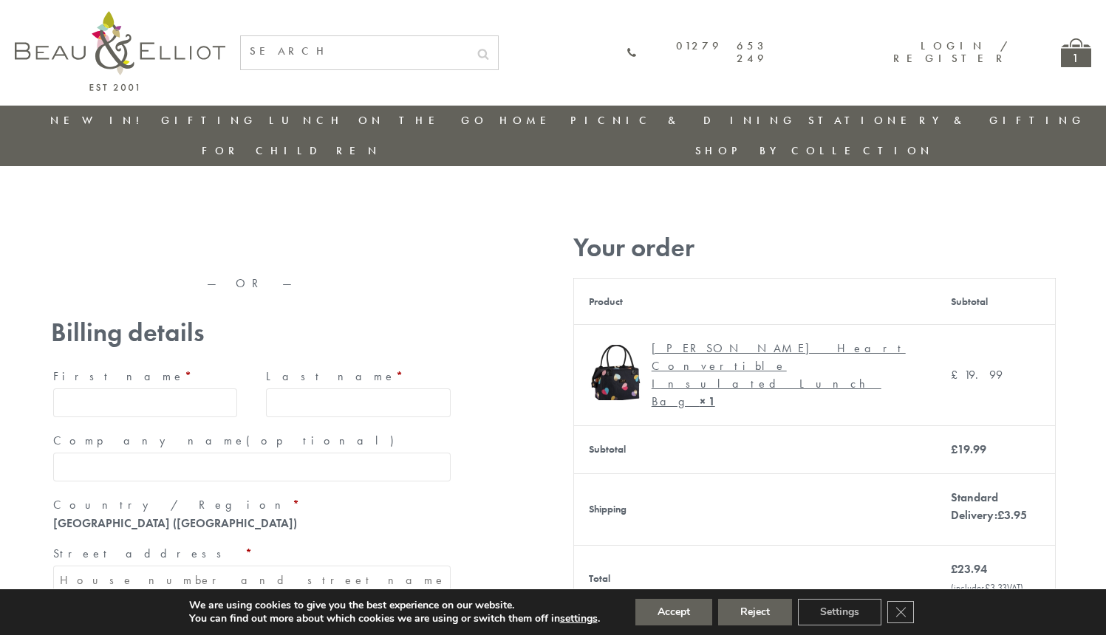
type input "[EMAIL_ADDRESS][DOMAIN_NAME]"
type input "[PERSON_NAME]"
type input "23, [GEOGRAPHIC_DATA], [GEOGRAPHIC_DATA]"
type input "[GEOGRAPHIC_DATA]"
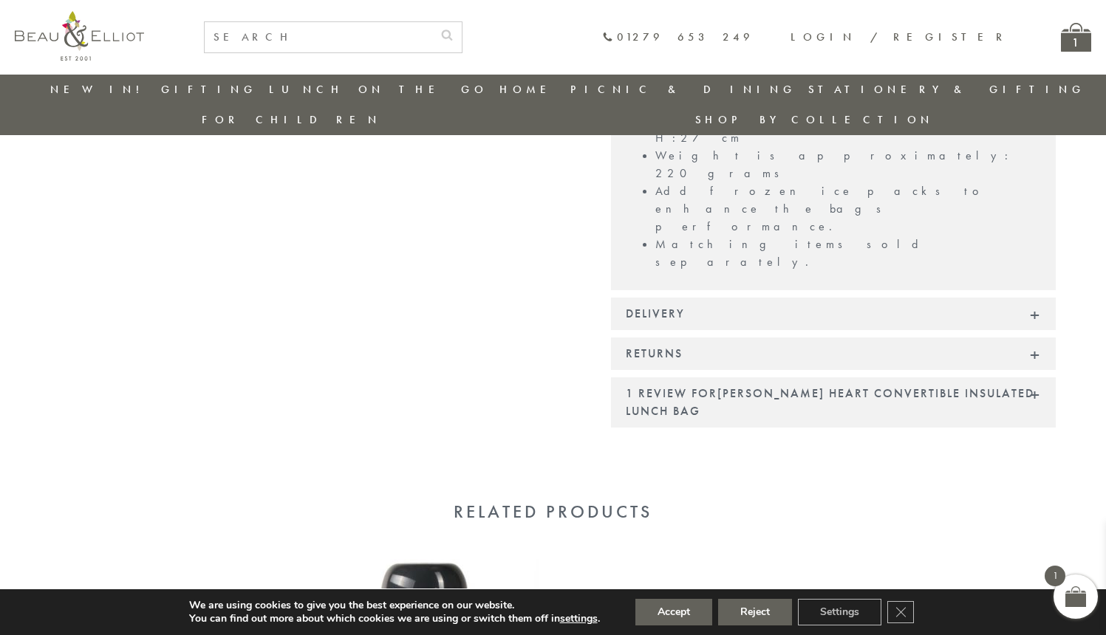
scroll to position [1286, 0]
